Goal: Information Seeking & Learning: Find specific fact

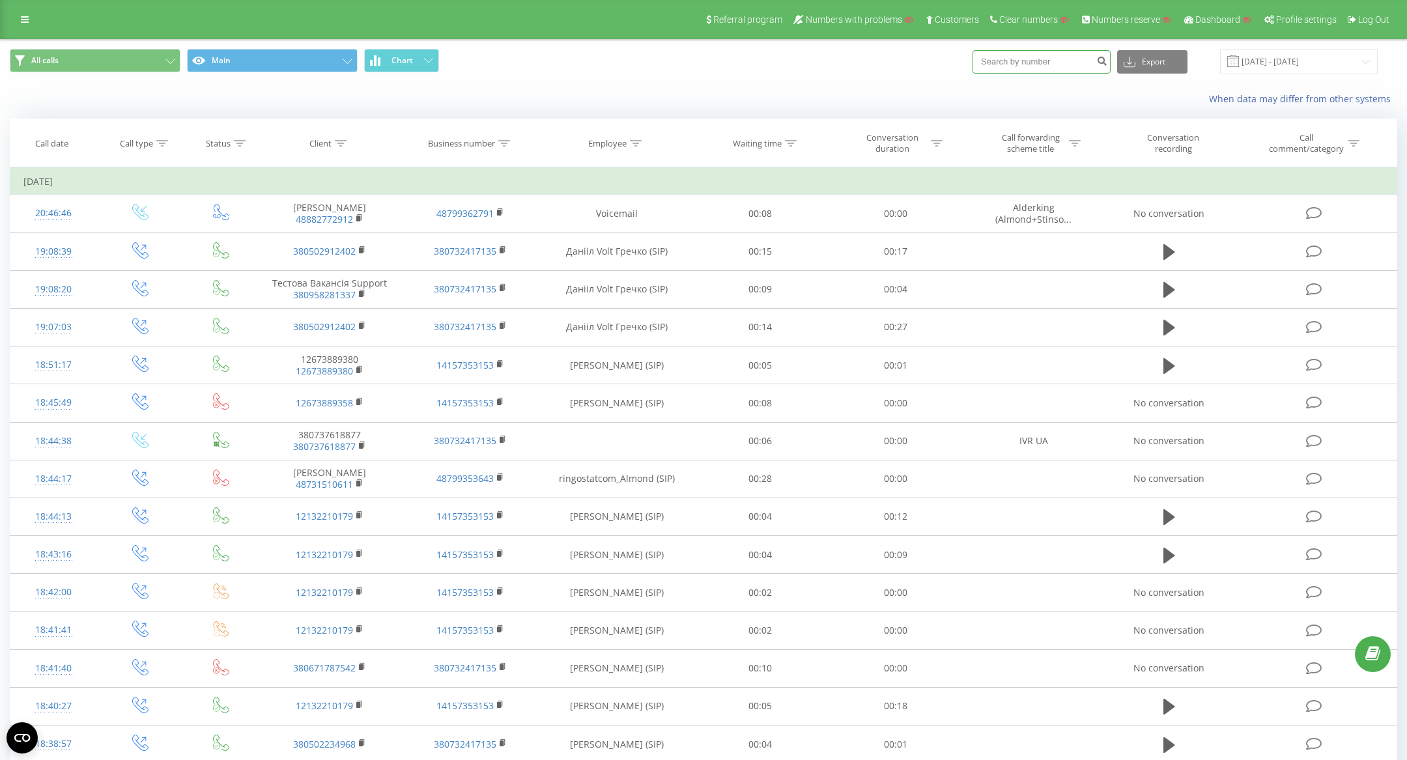
click at [1026, 63] on input at bounding box center [1041, 61] width 138 height 23
paste input "48504298321"
type input "48504298321"
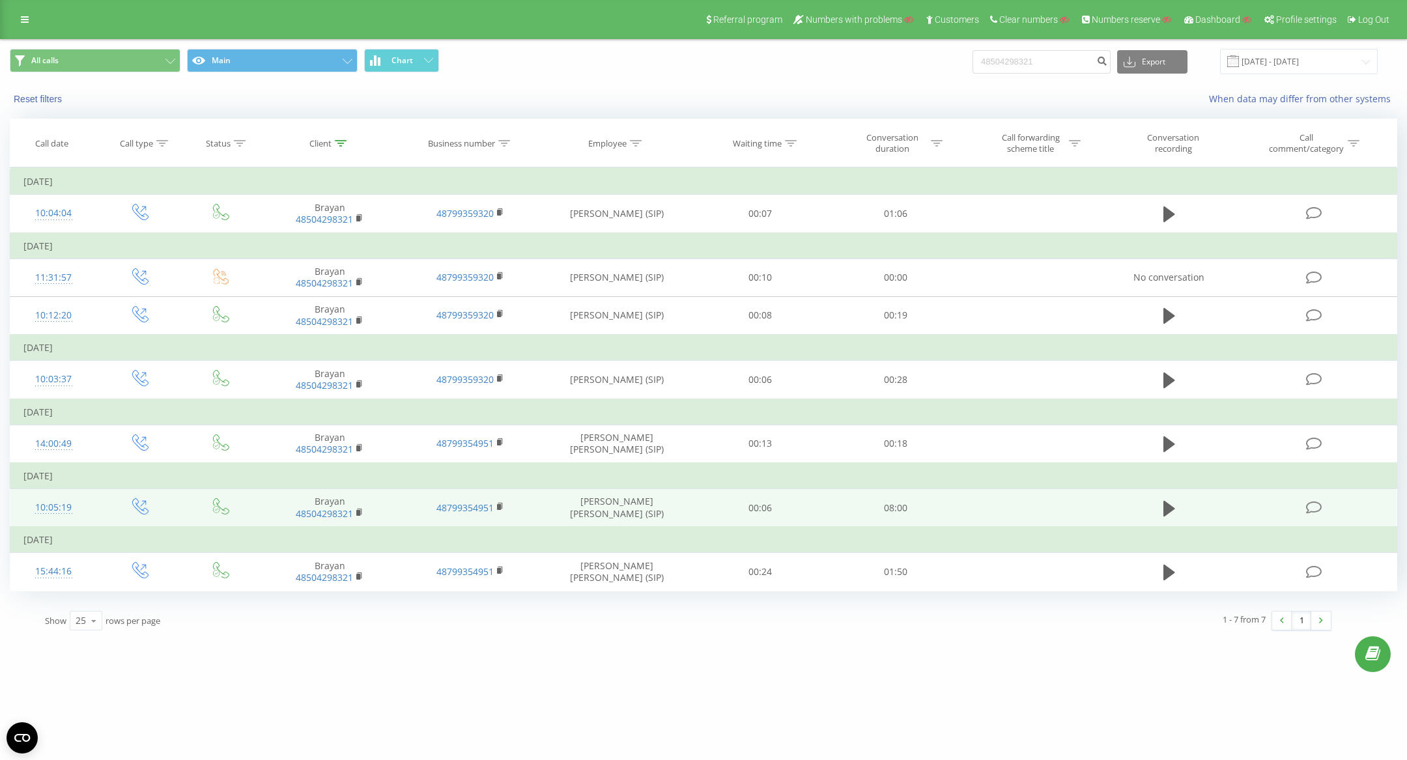
click at [1310, 501] on icon at bounding box center [1314, 508] width 16 height 14
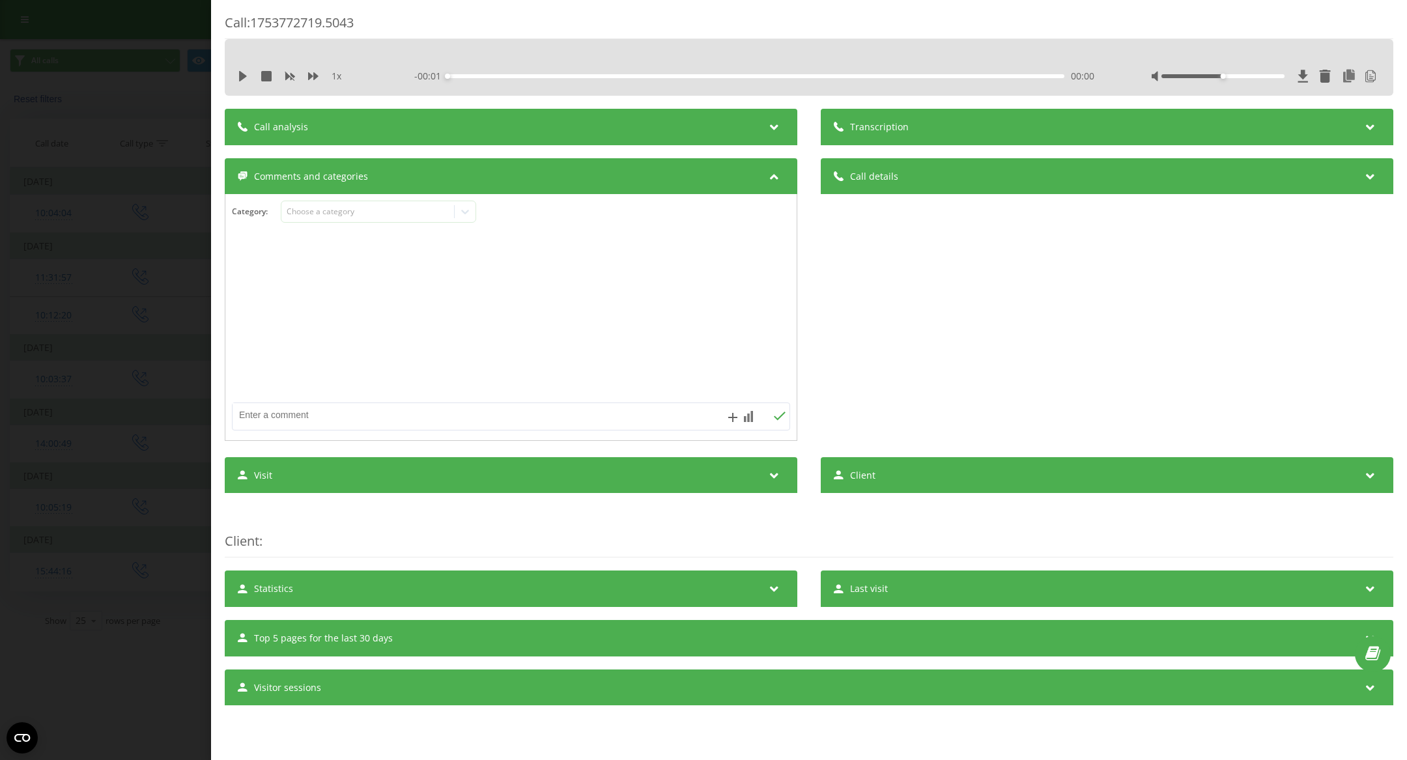
click at [1124, 140] on div "Transcription" at bounding box center [1107, 127] width 572 height 36
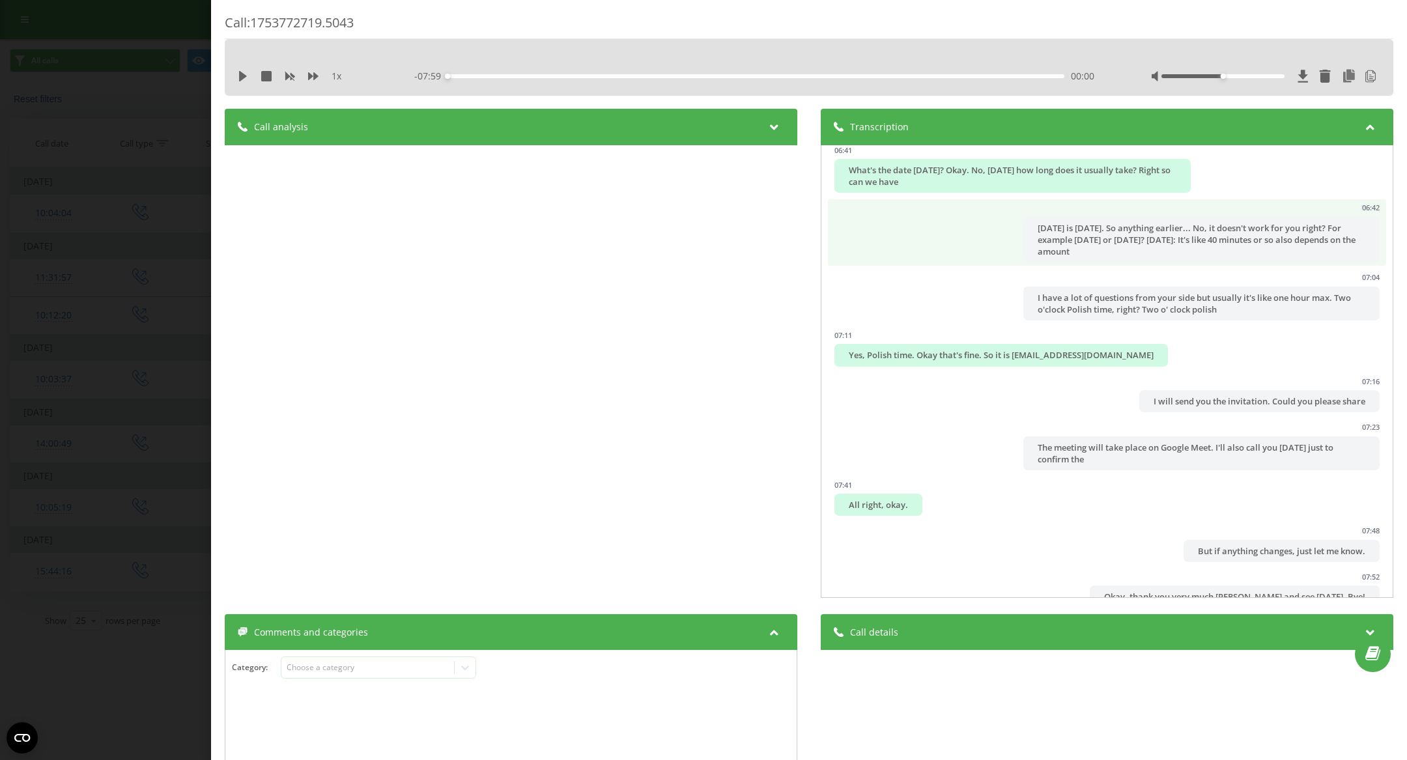
scroll to position [2794, 0]
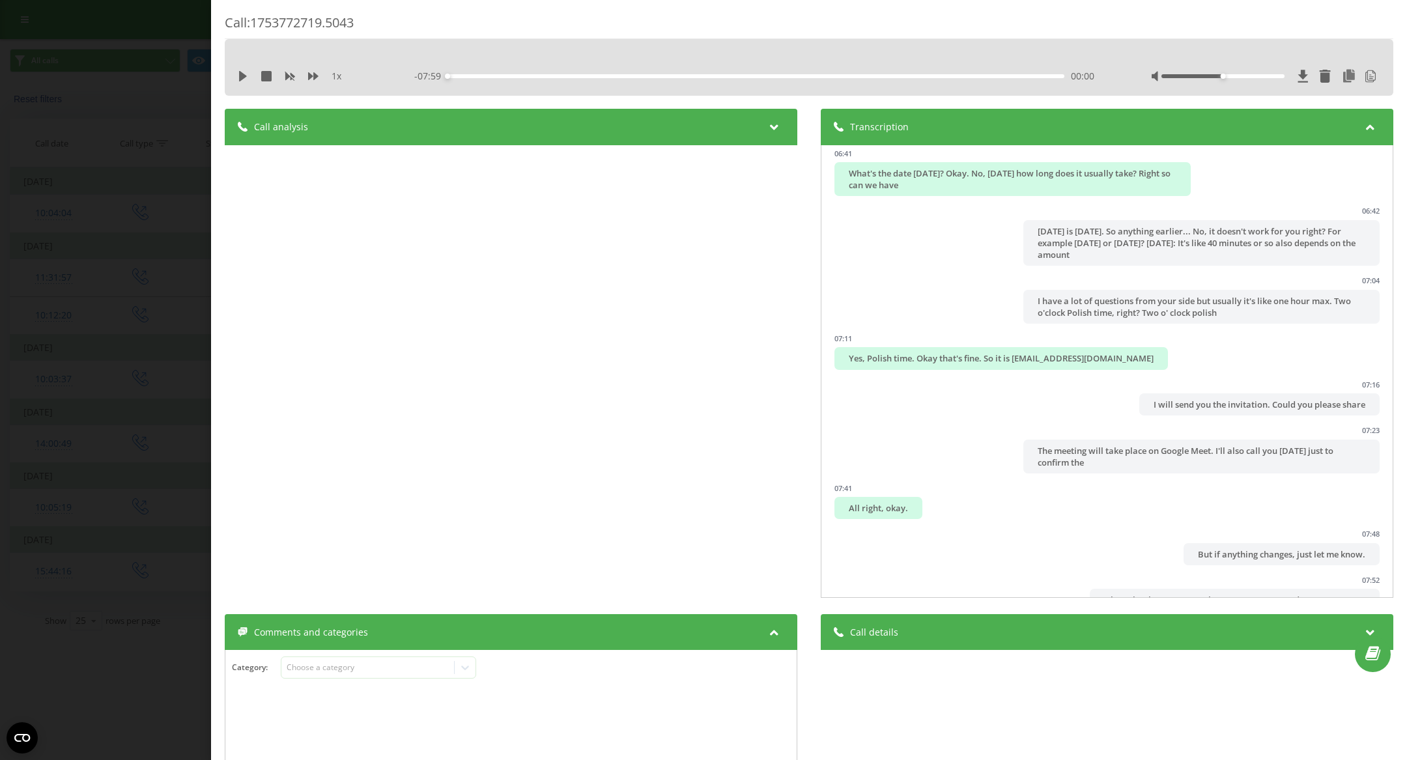
click at [65, 285] on div "Call : 1753772719.5043 1 x - 07:59 00:00 00:00 Transcription 00:00 Hello, good …" at bounding box center [703, 380] width 1407 height 760
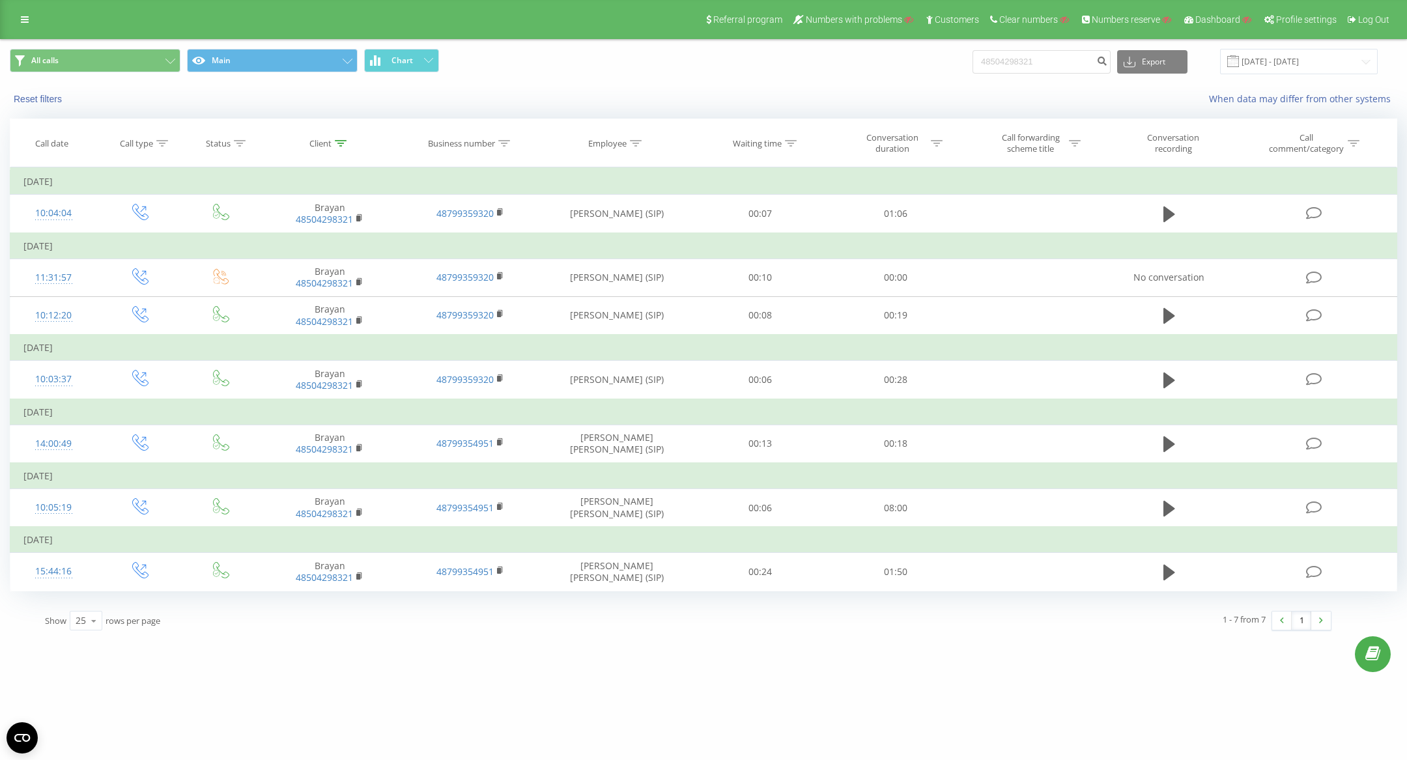
click at [843, 666] on div "[DOMAIN_NAME] 48504298321 Projects Search Dashboard Call center Call log Call l…" at bounding box center [703, 380] width 1407 height 760
click at [852, 674] on div "[DOMAIN_NAME] 48504298321 Projects Search Dashboard Call center Call log Call l…" at bounding box center [703, 380] width 1407 height 760
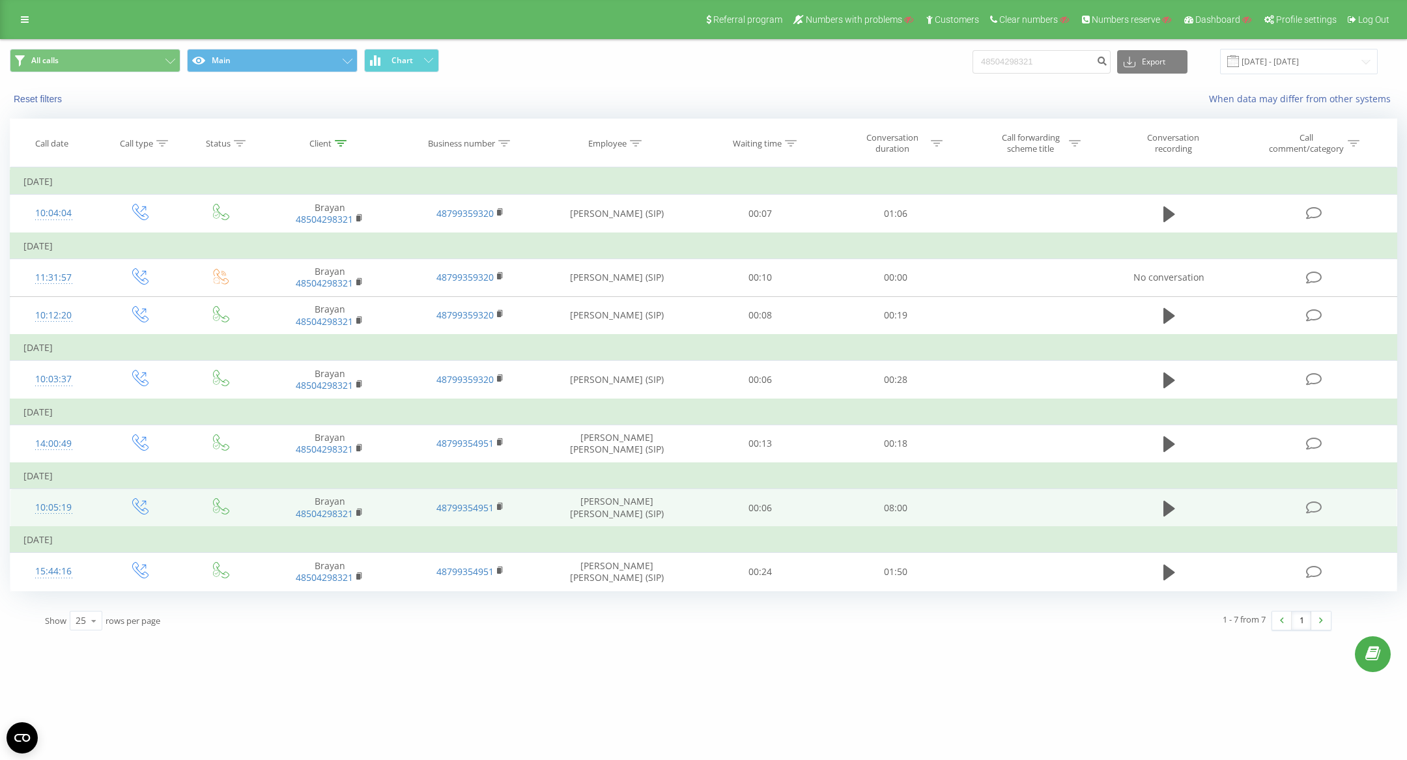
click at [1312, 501] on icon at bounding box center [1314, 508] width 16 height 14
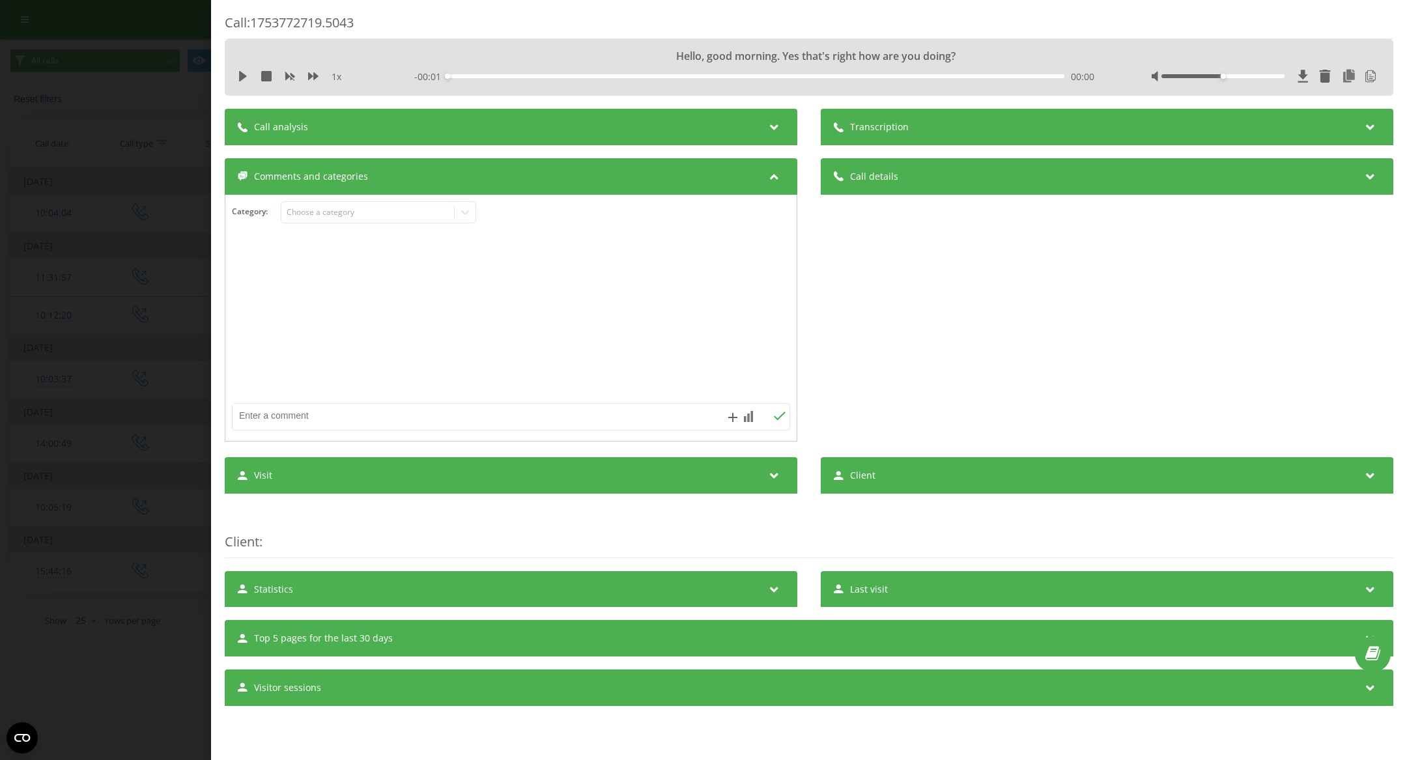
click at [1084, 139] on div "Transcription" at bounding box center [1107, 127] width 572 height 36
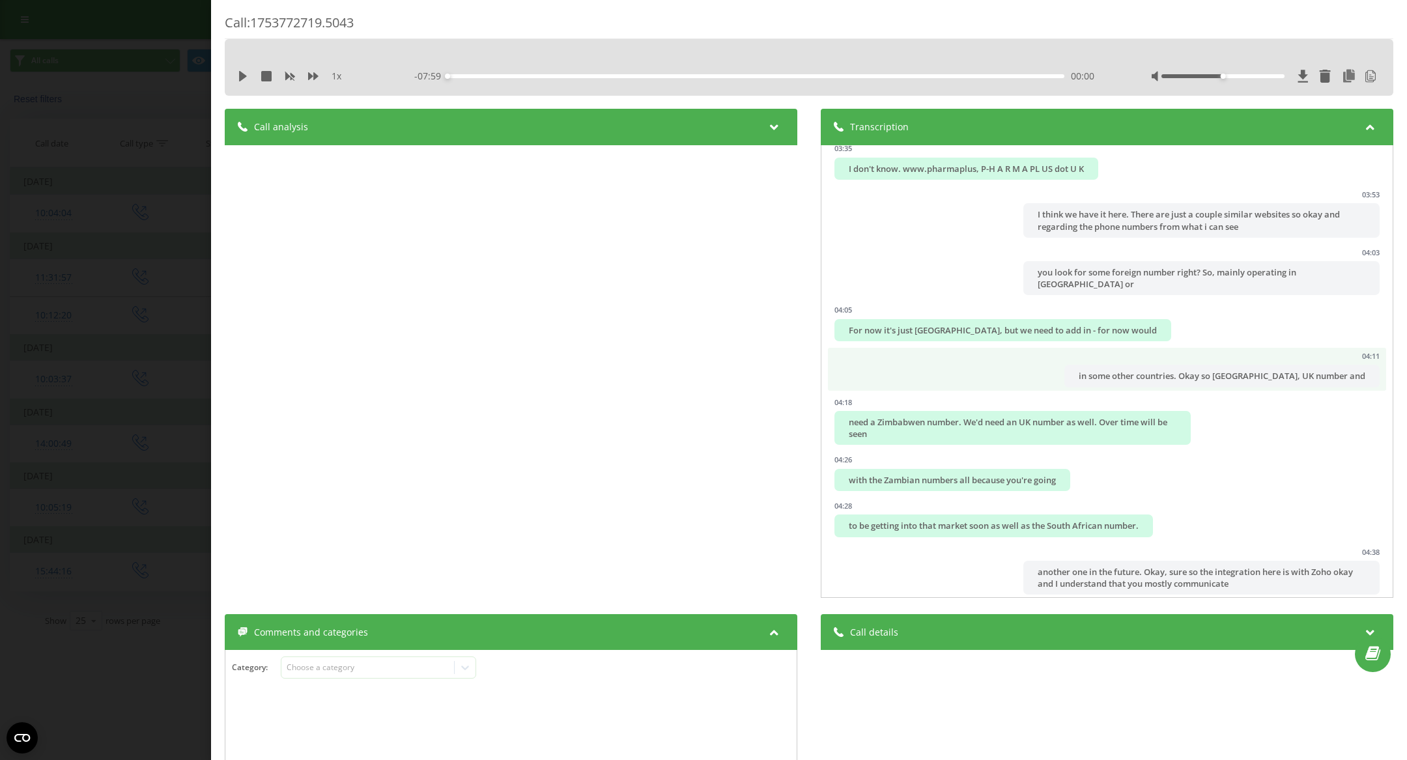
scroll to position [1552, 0]
click at [834, 79] on div "- 07:59 00:00 00:00" at bounding box center [756, 76] width 685 height 13
click at [831, 78] on div "- 07:59 00:00 00:00" at bounding box center [756, 76] width 685 height 13
click at [821, 70] on div "- 07:59 00:00 00:00" at bounding box center [756, 76] width 685 height 13
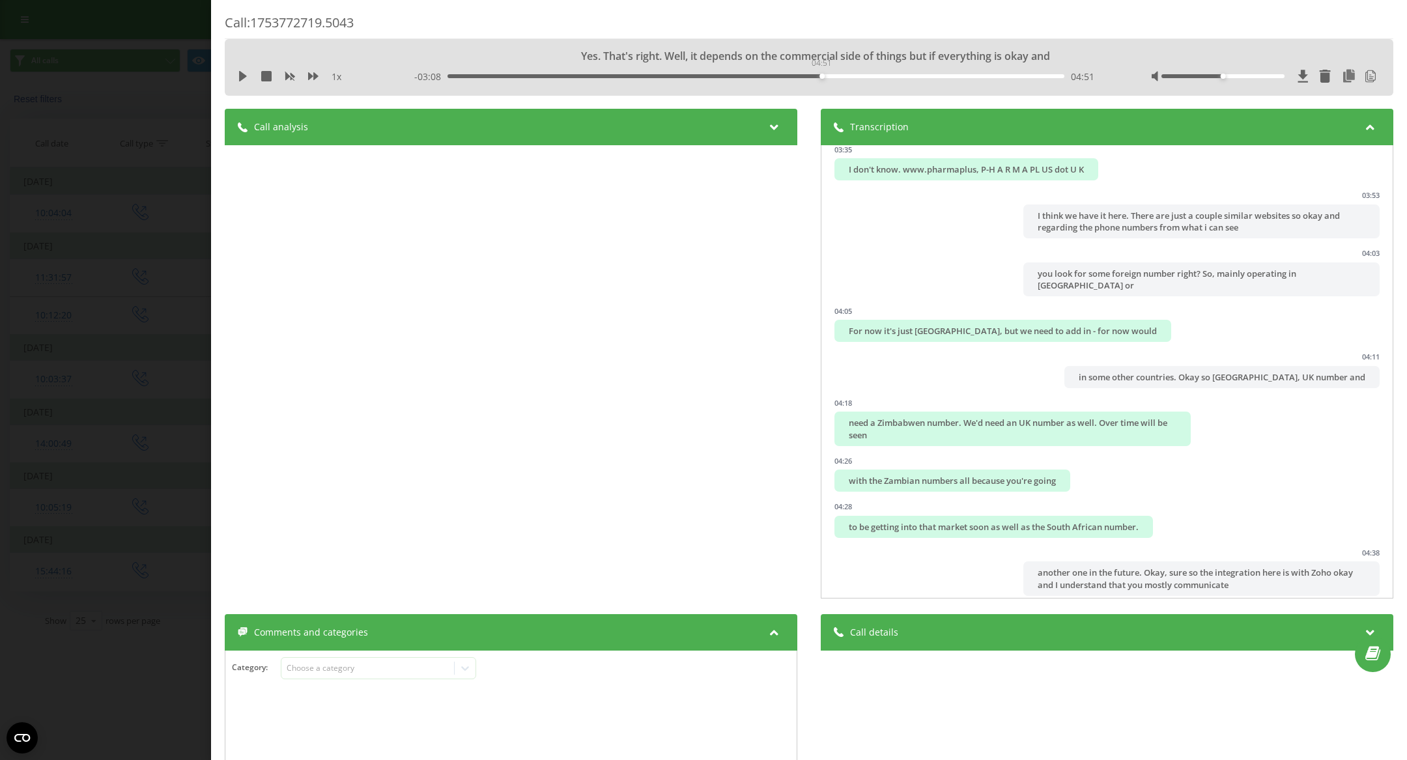
click at [821, 76] on div "04:51" at bounding box center [755, 76] width 617 height 4
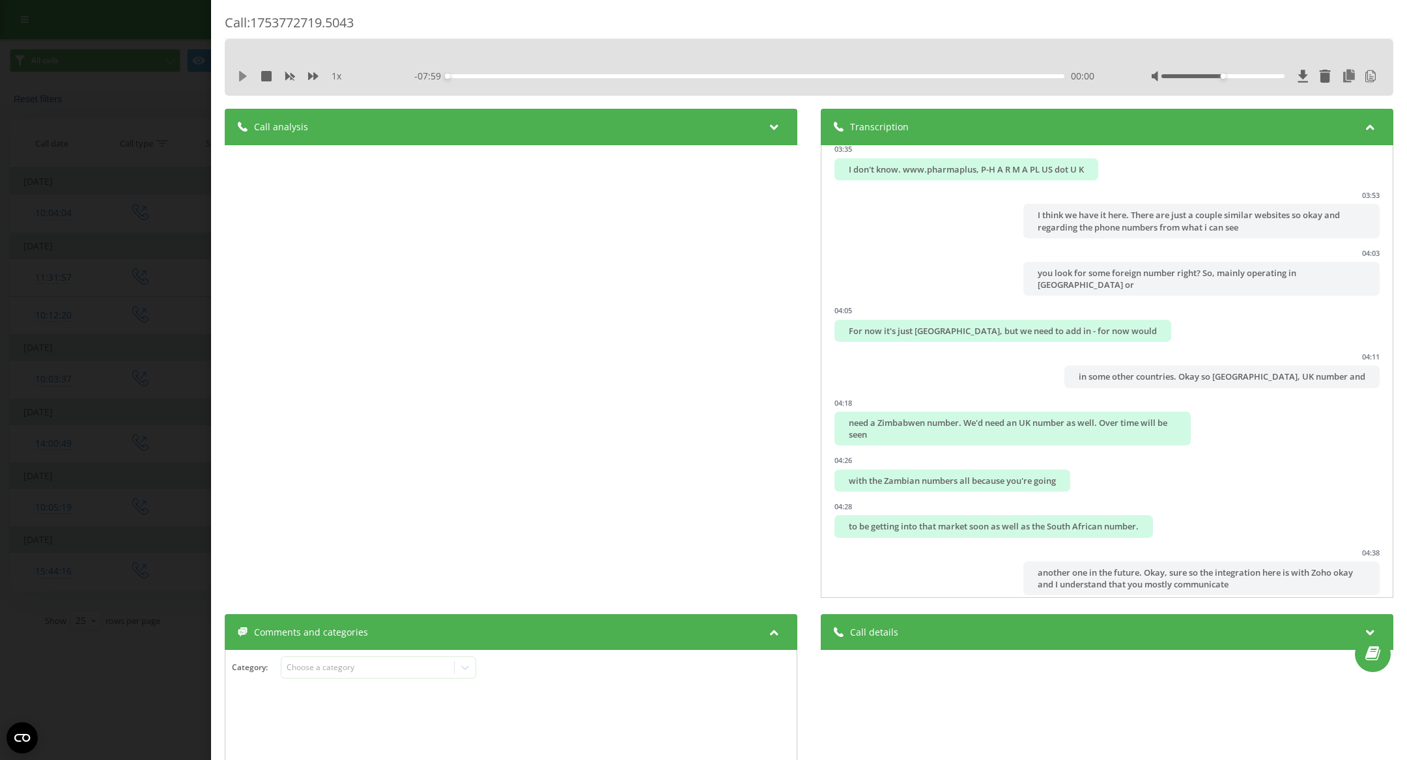
click at [243, 81] on div "1 x" at bounding box center [306, 76] width 137 height 13
click at [877, 77] on div "00:00" at bounding box center [755, 76] width 617 height 4
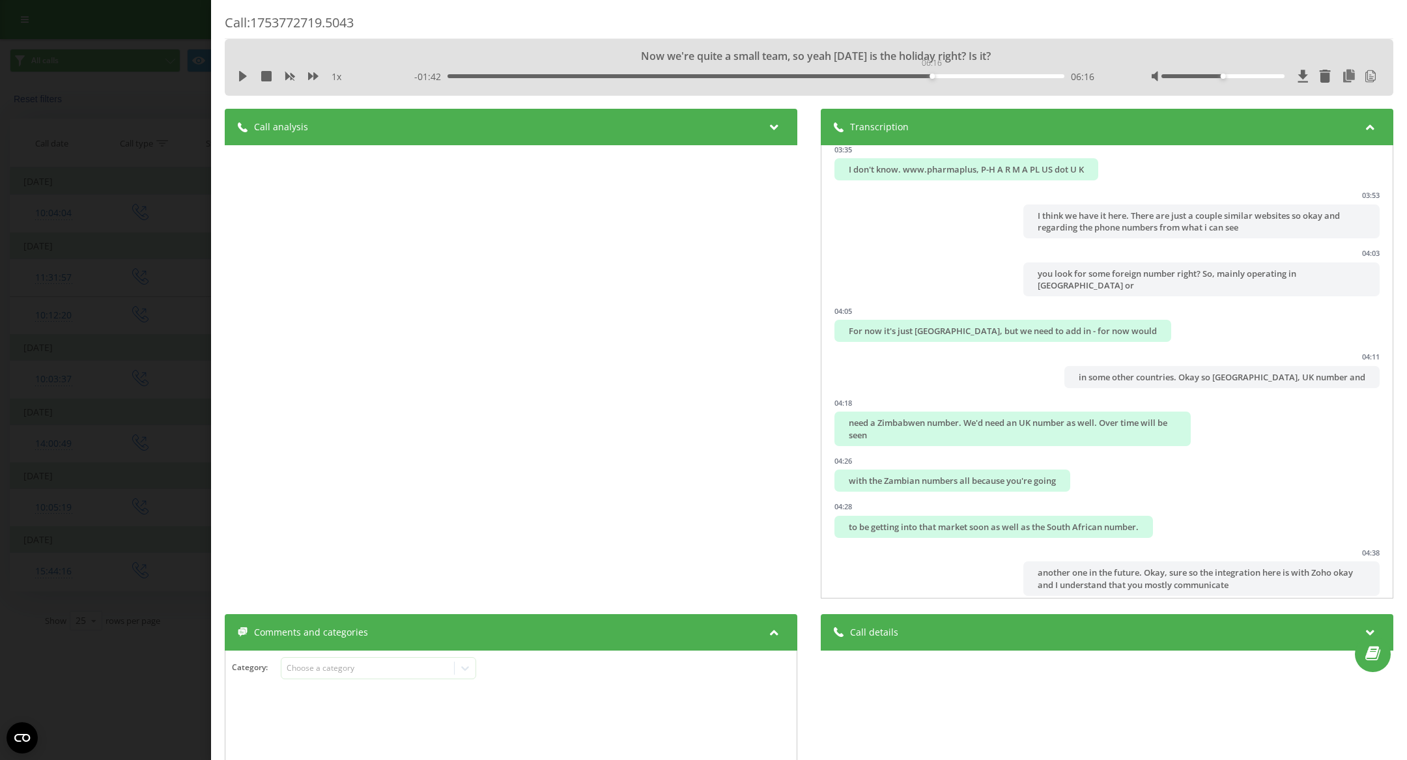
click at [931, 77] on div "06:16" at bounding box center [755, 76] width 617 height 4
click at [249, 76] on div "1 x" at bounding box center [306, 76] width 137 height 13
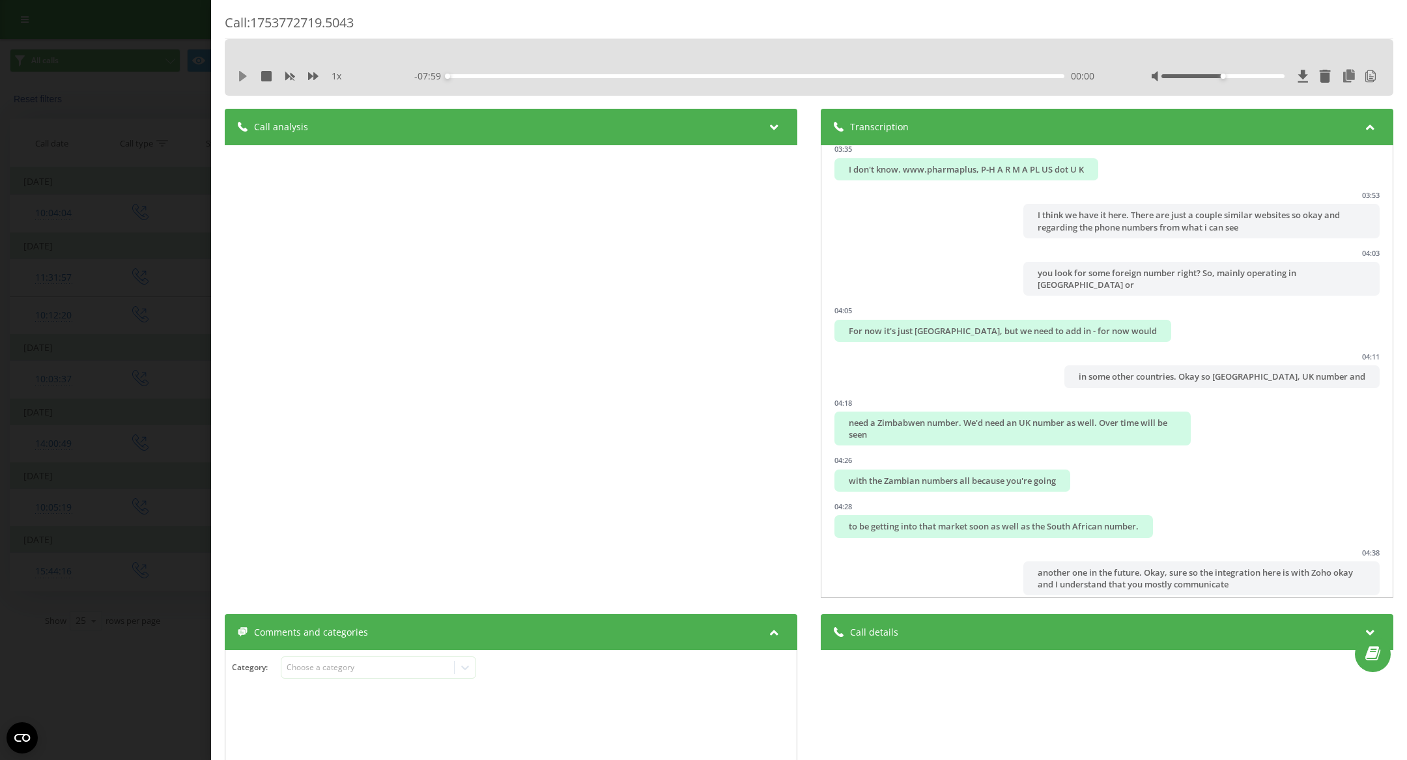
click at [242, 75] on icon at bounding box center [243, 76] width 8 height 10
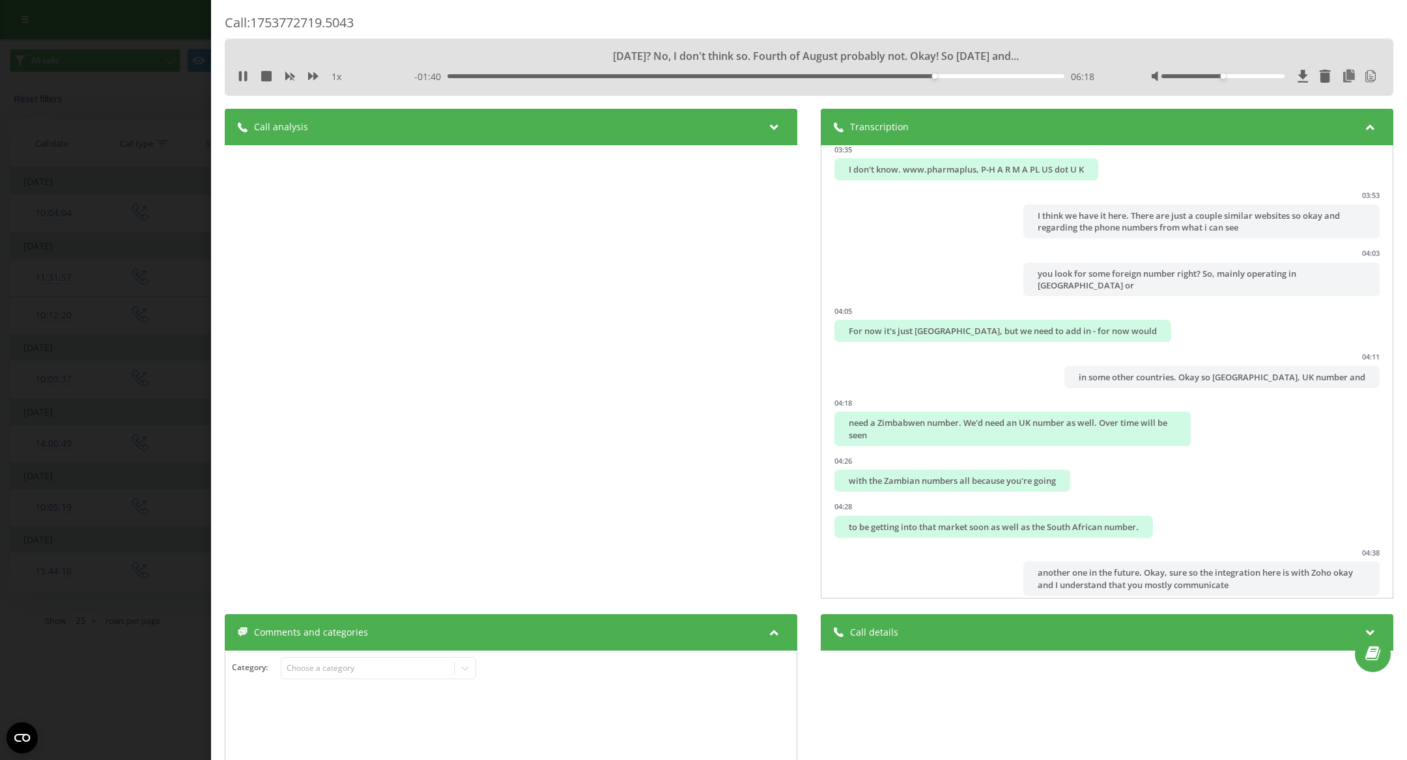
click at [913, 76] on div "06:18" at bounding box center [755, 76] width 617 height 4
click at [120, 220] on div "Call : 1753772719.5043 What's the date [DATE]? Okay. No, [DATE] how long does i…" at bounding box center [703, 380] width 1407 height 760
